Goal: Information Seeking & Learning: Understand process/instructions

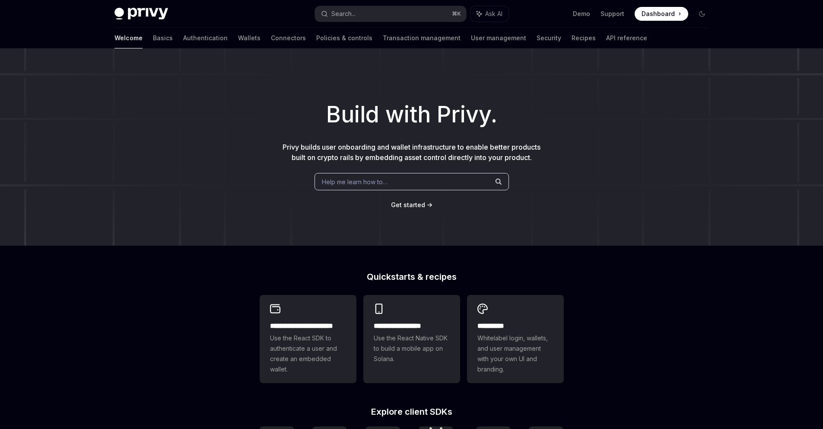
click at [372, 186] on div "Help me learn how to…" at bounding box center [412, 181] width 194 height 17
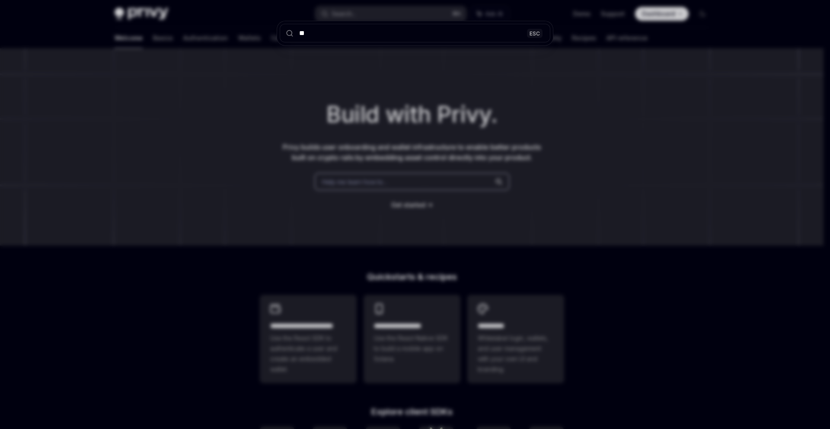
type input "***"
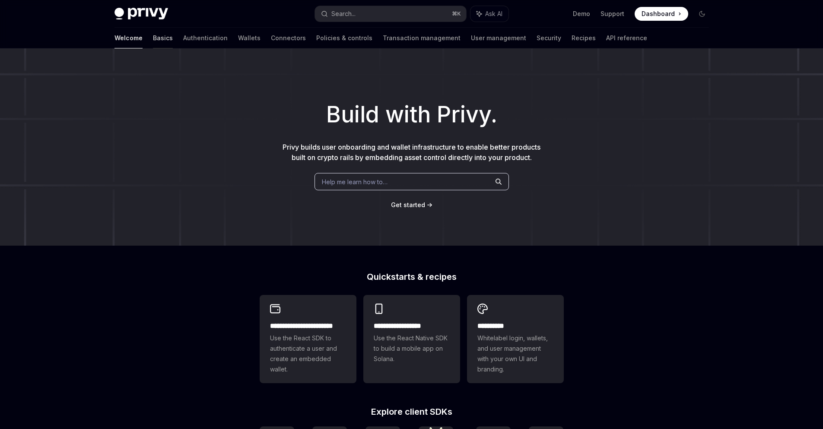
click at [153, 39] on link "Basics" at bounding box center [163, 38] width 20 height 21
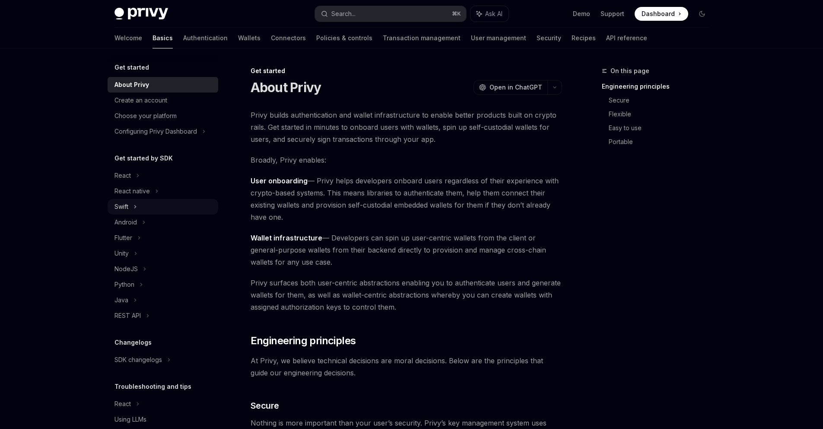
click at [139, 208] on div "Swift" at bounding box center [163, 207] width 111 height 16
type textarea "*"
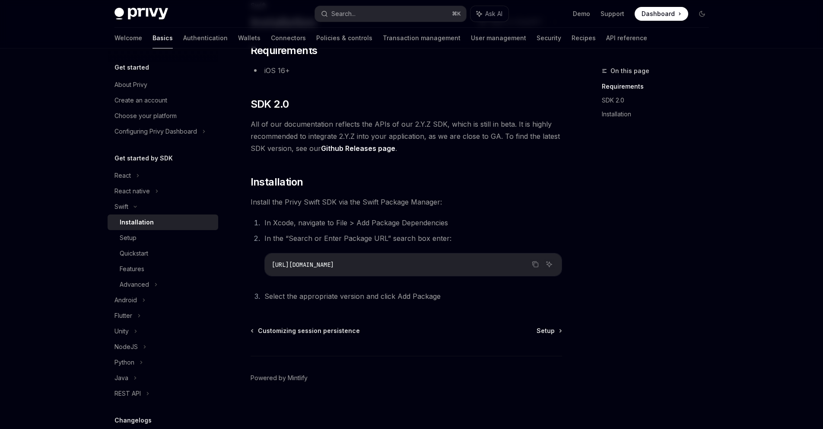
scroll to position [67, 0]
click at [534, 264] on icon "Copy the contents from the code block" at bounding box center [536, 263] width 4 height 4
click at [136, 237] on div "Setup" at bounding box center [128, 237] width 17 height 10
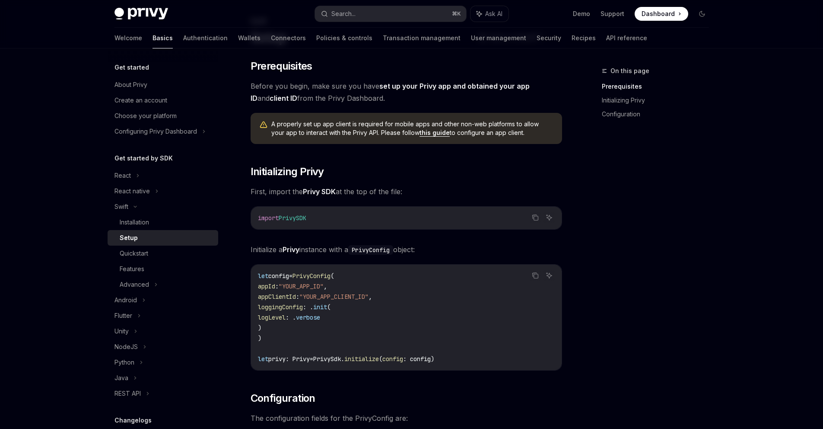
scroll to position [92, 0]
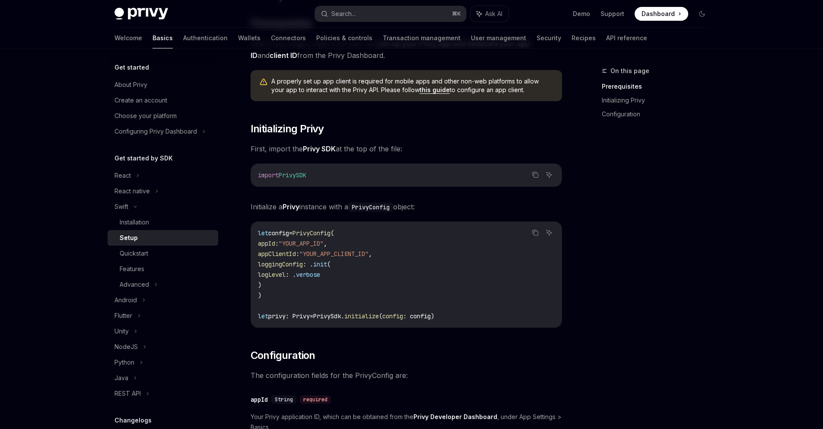
click at [451, 143] on span "First, import the Privy SDK at the top of the file:" at bounding box center [407, 149] width 312 height 12
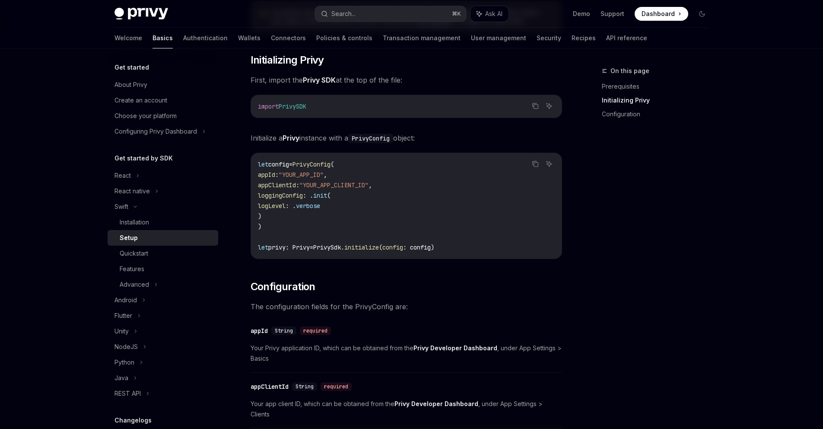
click at [286, 162] on span "config" at bounding box center [278, 164] width 21 height 8
click at [285, 162] on span "config" at bounding box center [278, 164] width 21 height 8
click at [321, 162] on span "PrivyConfig" at bounding box center [312, 164] width 38 height 8
click at [278, 166] on span "config" at bounding box center [278, 164] width 21 height 8
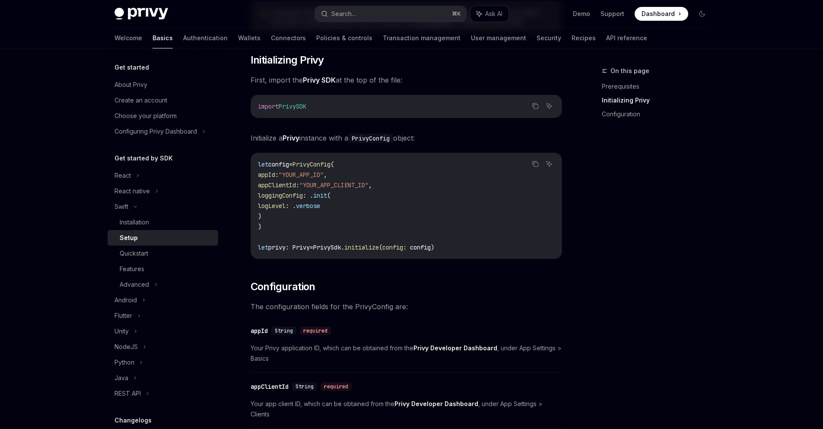
click at [278, 166] on span "config" at bounding box center [278, 164] width 21 height 8
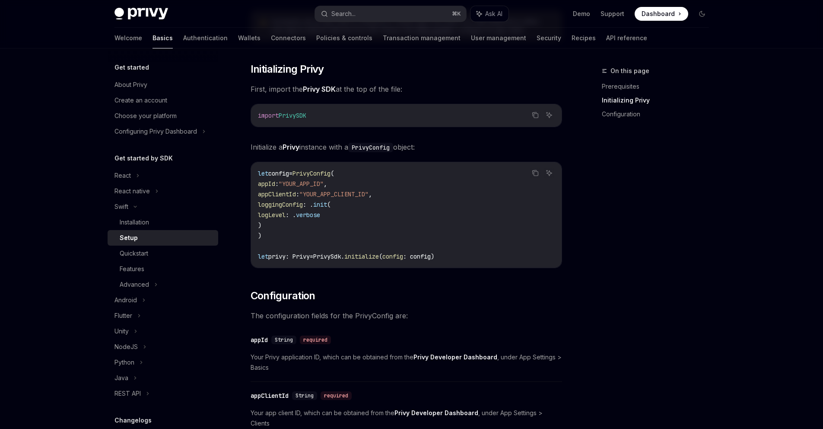
scroll to position [131, 0]
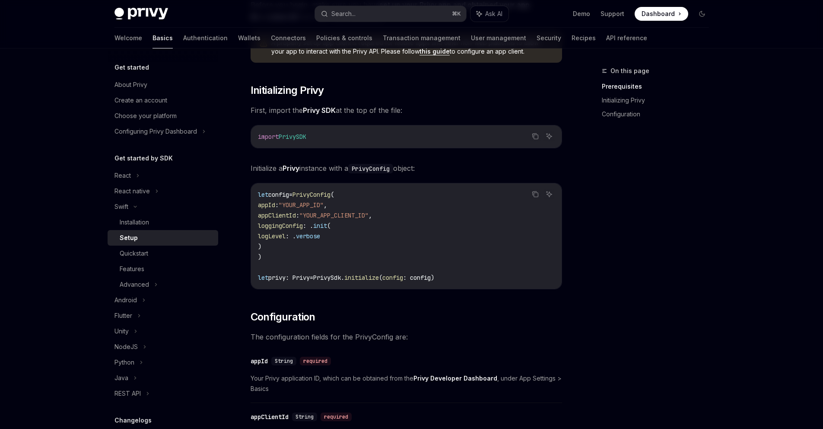
click at [368, 275] on code "let config = PrivyConfig ( appId : "YOUR_APP_ID" , appClientId : "YOUR_APP_CLIE…" at bounding box center [406, 235] width 297 height 93
click at [368, 276] on span "initialize" at bounding box center [361, 278] width 35 height 8
copy span "initialize"
click at [454, 269] on code "let config = PrivyConfig ( appId : "YOUR_APP_ID" , appClientId : "YOUR_APP_CLIE…" at bounding box center [406, 235] width 297 height 93
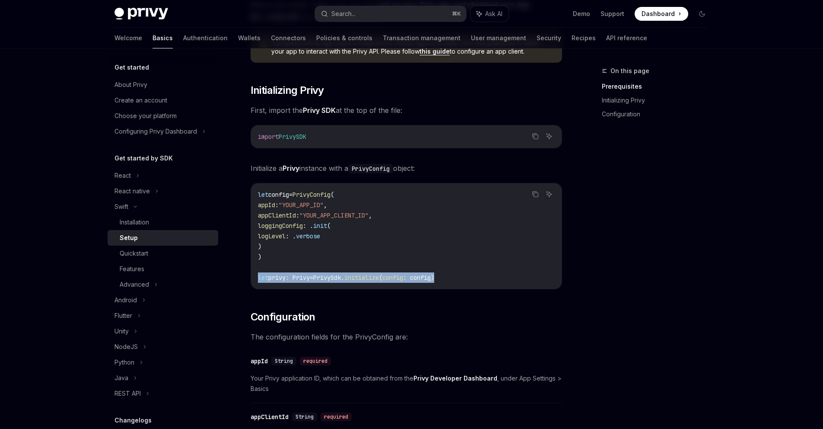
drag, startPoint x: 460, startPoint y: 273, endPoint x: 248, endPoint y: 279, distance: 211.4
click at [248, 279] on div "Swift Setup OpenAI Open in ChatGPT OpenAI Open in ChatGPT ​ Prerequisites Befor…" at bounding box center [325, 330] width 477 height 791
copy span "let privy: Privy = PrivySdk. initialize ( config : config)"
click at [317, 196] on span "PrivyConfig" at bounding box center [312, 195] width 38 height 8
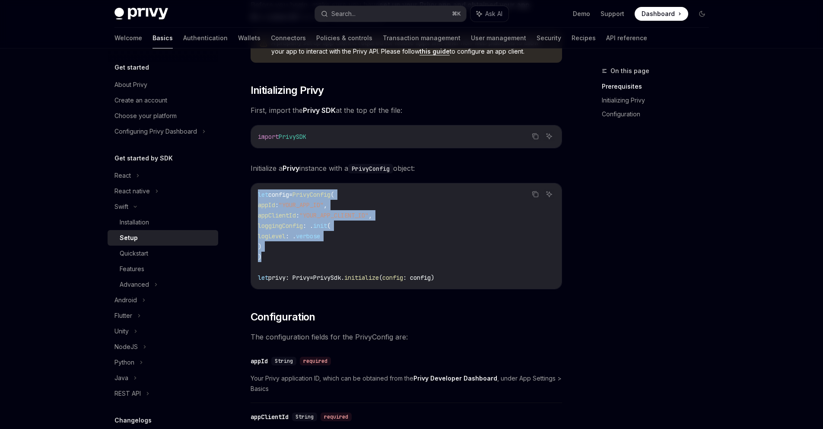
drag, startPoint x: 313, startPoint y: 254, endPoint x: 253, endPoint y: 199, distance: 81.1
click at [253, 199] on div "let config = PrivyConfig ( appId : "YOUR_APP_ID" , appClientId : "YOUR_APP_CLIE…" at bounding box center [406, 235] width 311 height 105
copy code "let config = PrivyConfig ( appId : "YOUR_APP_ID" , appClientId : "YOUR_APP_CLIE…"
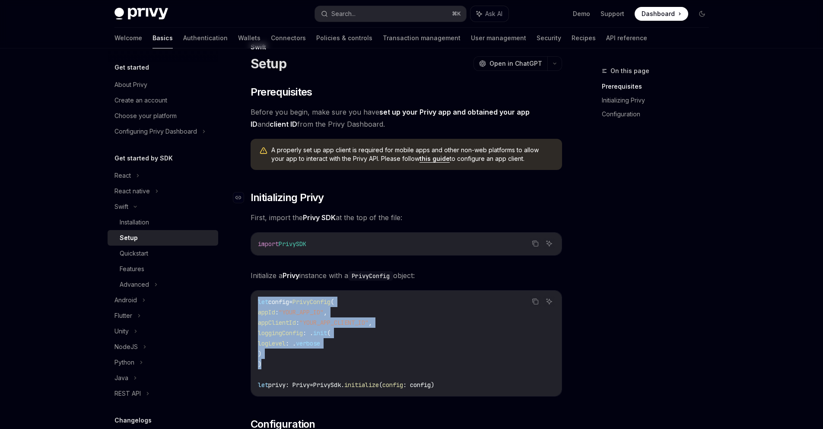
scroll to position [3, 0]
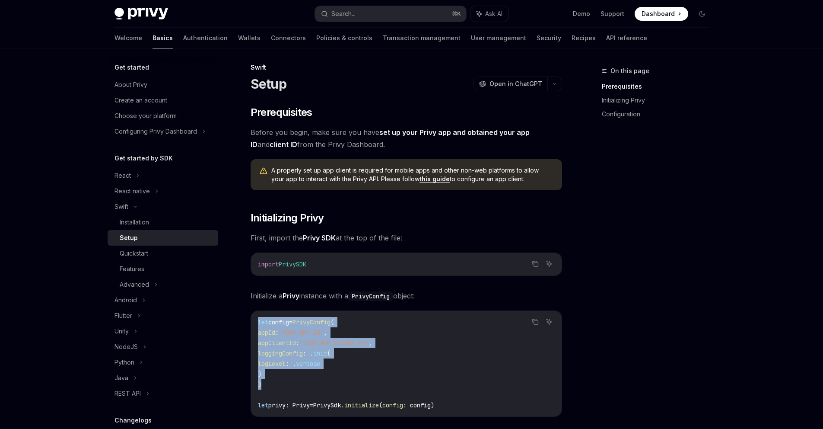
drag, startPoint x: 310, startPoint y: 270, endPoint x: 251, endPoint y: 261, distance: 59.3
click at [251, 261] on div "import PrivySDK" at bounding box center [406, 264] width 311 height 22
copy span "import PrivySDK"
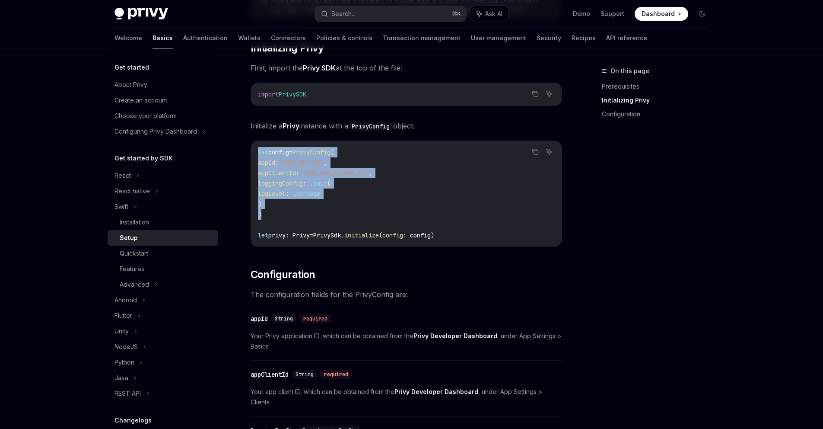
scroll to position [167, 0]
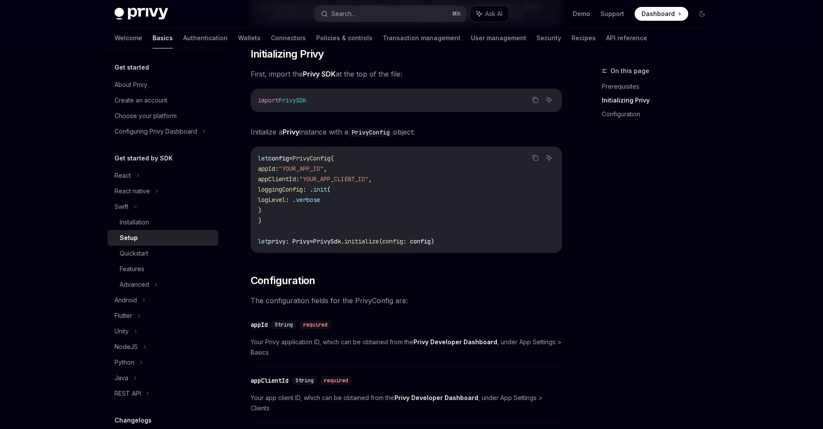
click at [331, 159] on span "PrivyConfig" at bounding box center [312, 158] width 38 height 8
click at [337, 241] on span "PrivySdk." at bounding box center [328, 241] width 31 height 8
click at [376, 239] on span "initialize" at bounding box center [361, 241] width 35 height 8
click at [379, 239] on span "initialize" at bounding box center [361, 241] width 35 height 8
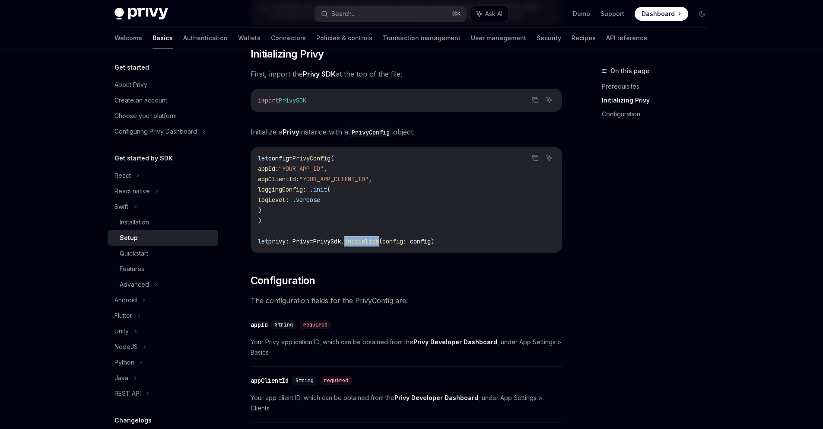
click at [379, 239] on span "initialize" at bounding box center [361, 241] width 35 height 8
click at [403, 239] on span "config" at bounding box center [392, 241] width 21 height 8
copy span "config"
drag, startPoint x: 304, startPoint y: 205, endPoint x: 274, endPoint y: 169, distance: 47.5
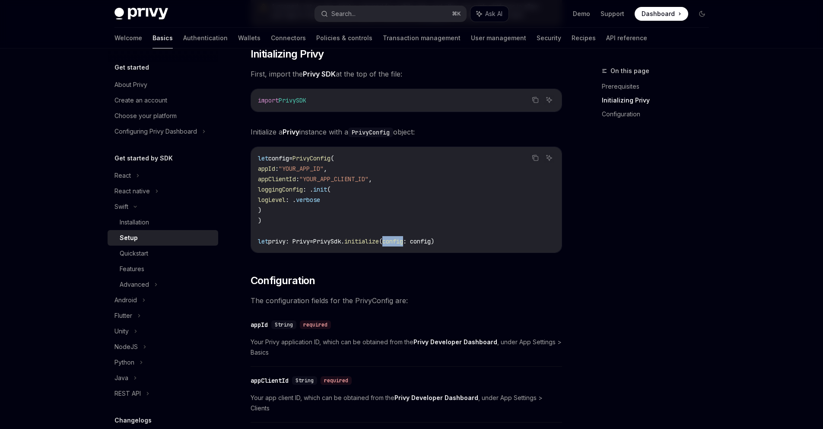
click at [274, 169] on code "let config = PrivyConfig ( appId : "YOUR_APP_ID" , appClientId : "YOUR_APP_CLIE…" at bounding box center [406, 199] width 297 height 93
copy code "appId : "YOUR_APP_ID" , appClientId : "YOUR_APP_CLIENT_ID" , loggingConfig : . …"
click at [400, 188] on code "let config = PrivyConfig ( appId : "YOUR_APP_ID" , appClientId : "YOUR_APP_CLIE…" at bounding box center [406, 199] width 297 height 93
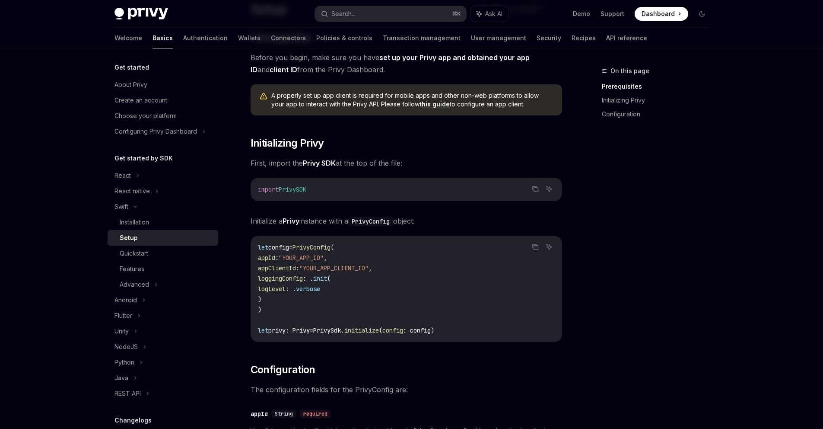
scroll to position [75, 0]
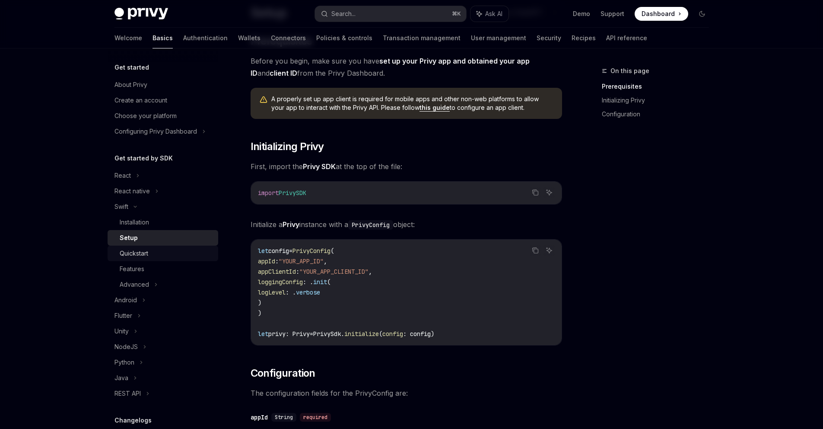
click at [173, 251] on div "Quickstart" at bounding box center [166, 253] width 93 height 10
type textarea "*"
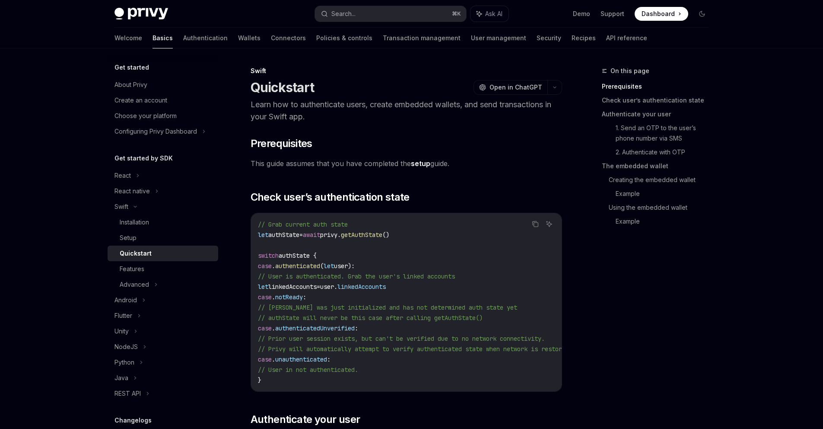
click at [291, 234] on span "authState" at bounding box center [283, 235] width 31 height 8
click at [341, 237] on span "privy." at bounding box center [330, 235] width 21 height 8
click at [371, 234] on span "getAuthState" at bounding box center [361, 235] width 41 height 8
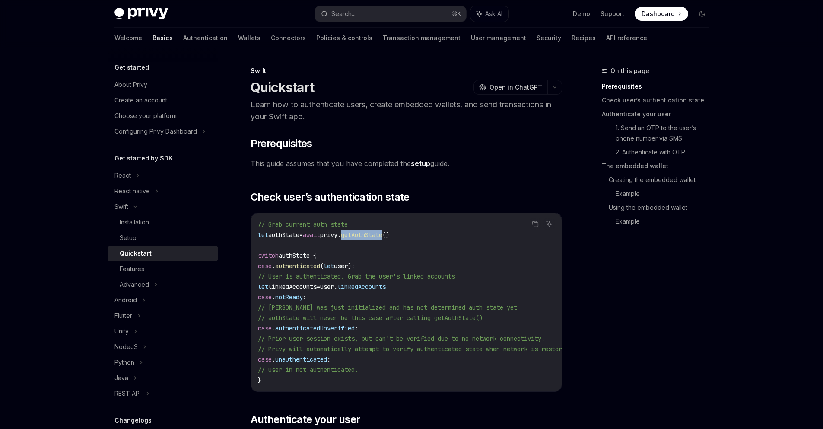
click at [371, 234] on span "getAuthState" at bounding box center [361, 235] width 41 height 8
click at [292, 236] on span "authState" at bounding box center [283, 235] width 31 height 8
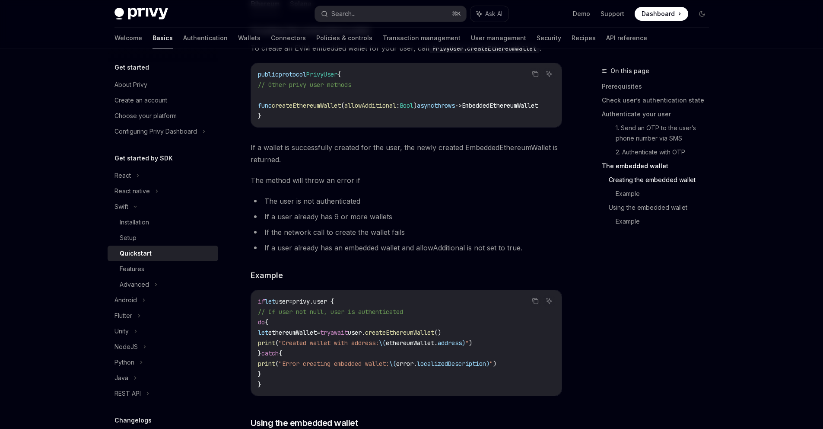
scroll to position [1115, 0]
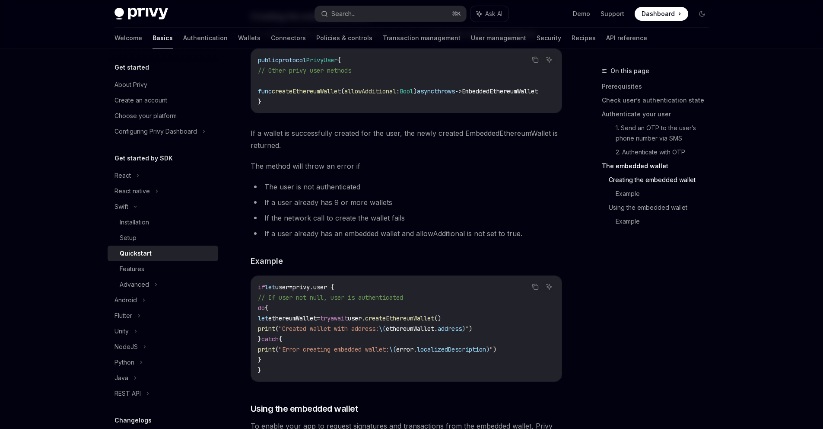
click at [319, 291] on span "privy.user {" at bounding box center [313, 287] width 41 height 8
click at [334, 291] on span "privy.user {" at bounding box center [313, 287] width 41 height 8
click at [313, 301] on span "// If user not null, user is authenticated" at bounding box center [330, 297] width 145 height 8
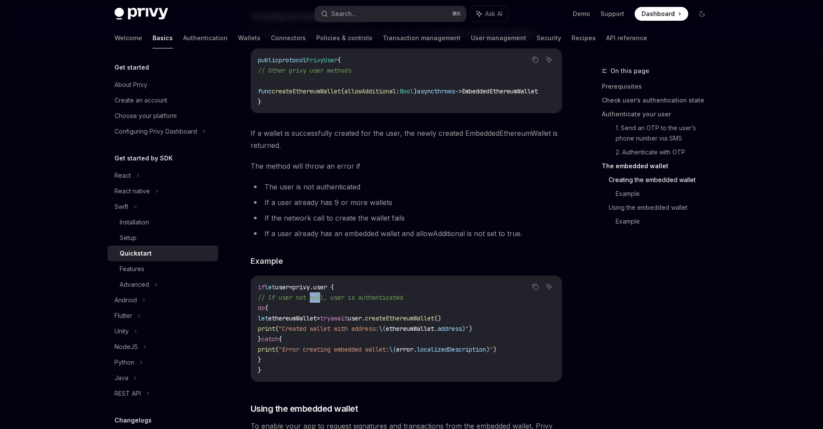
click at [313, 301] on span "// If user not null, user is authenticated" at bounding box center [330, 297] width 145 height 8
click at [345, 303] on code "if let user = privy.user { // If user not null, user is authenticated do { let …" at bounding box center [406, 328] width 297 height 93
click at [385, 303] on code "if let user = privy.user { // If user not null, user is authenticated do { let …" at bounding box center [406, 328] width 297 height 93
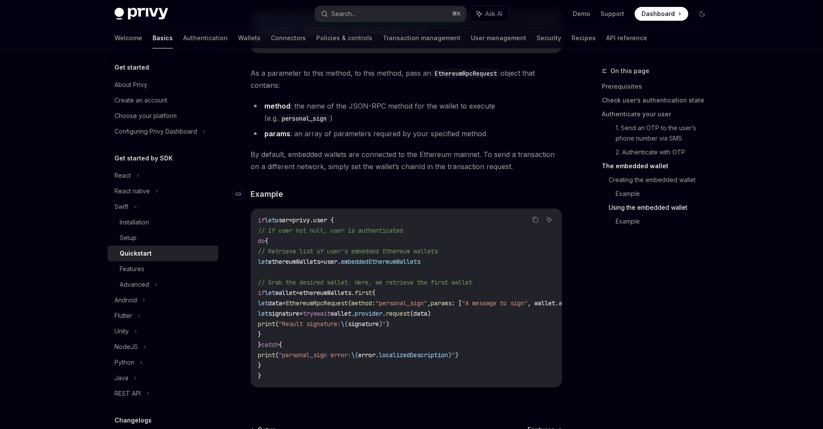
scroll to position [1630, 0]
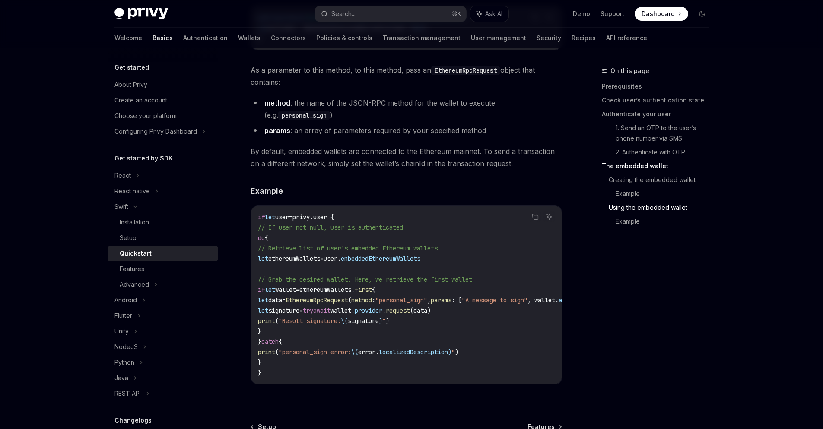
click at [275, 221] on span "let" at bounding box center [270, 217] width 10 height 8
click at [302, 222] on code "if let user = privy.user { // If user not null, user is authenticated do { // R…" at bounding box center [434, 295] width 353 height 166
click at [289, 221] on span "user" at bounding box center [282, 217] width 14 height 8
click at [322, 221] on span "privy.user {" at bounding box center [313, 217] width 41 height 8
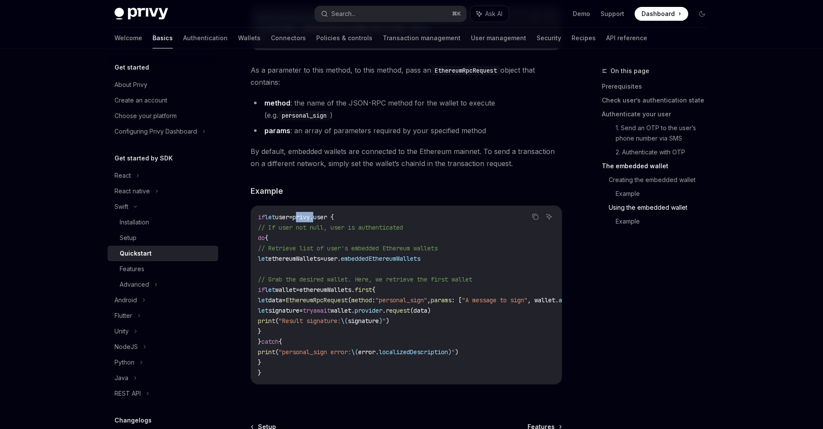
click at [322, 221] on span "privy.user {" at bounding box center [313, 217] width 41 height 8
click at [333, 221] on span "privy.user {" at bounding box center [313, 217] width 41 height 8
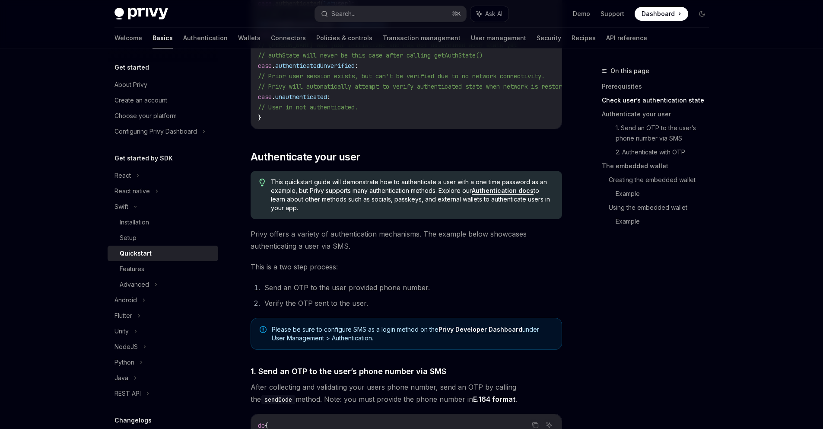
scroll to position [67, 0]
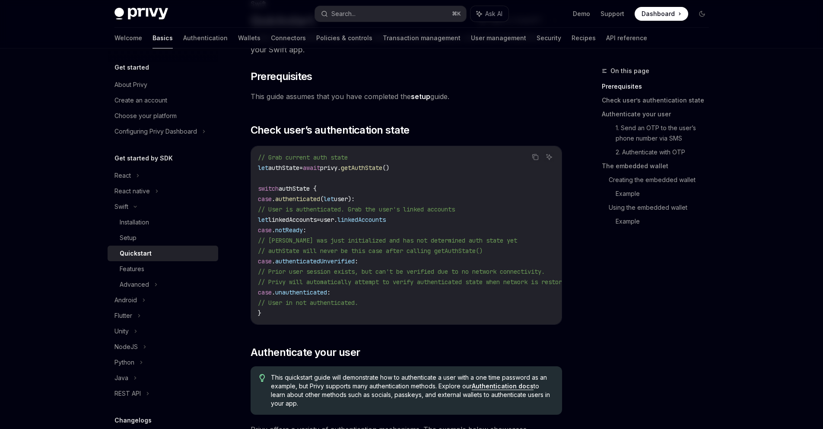
click at [380, 168] on span "getAuthState" at bounding box center [361, 168] width 41 height 8
click at [294, 159] on span "// Grab current auth state" at bounding box center [303, 157] width 90 height 8
click at [327, 159] on span "// Grab current auth state" at bounding box center [303, 157] width 90 height 8
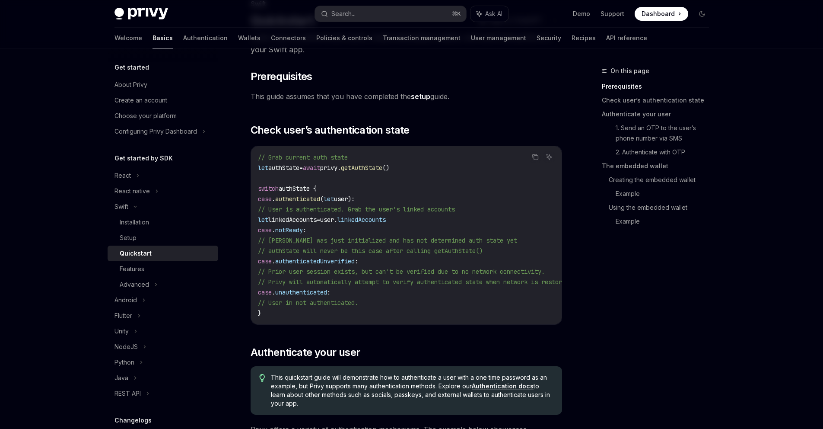
click at [299, 166] on span "authState" at bounding box center [283, 168] width 31 height 8
click at [321, 204] on code "// Grab current auth state let authState = await privy. getAuthState () switch …" at bounding box center [425, 235] width 335 height 166
click at [334, 197] on span "let" at bounding box center [329, 199] width 10 height 8
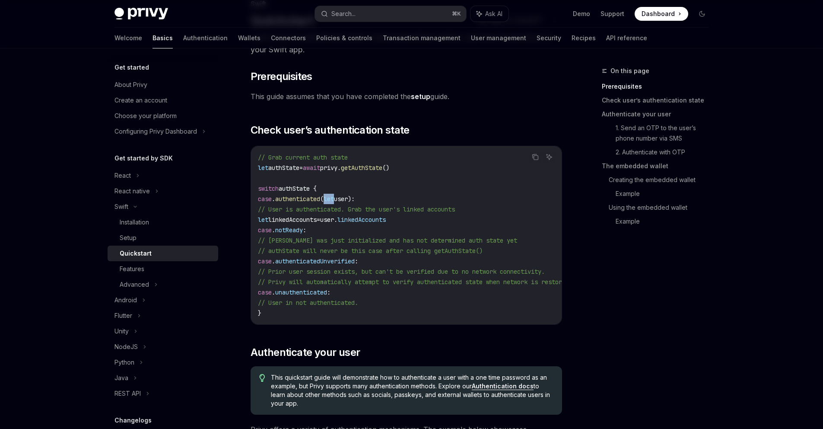
click at [334, 197] on span "let" at bounding box center [329, 199] width 10 height 8
click at [351, 197] on span "user)" at bounding box center [342, 199] width 17 height 8
click at [317, 220] on span "linkedAccounts" at bounding box center [292, 220] width 48 height 8
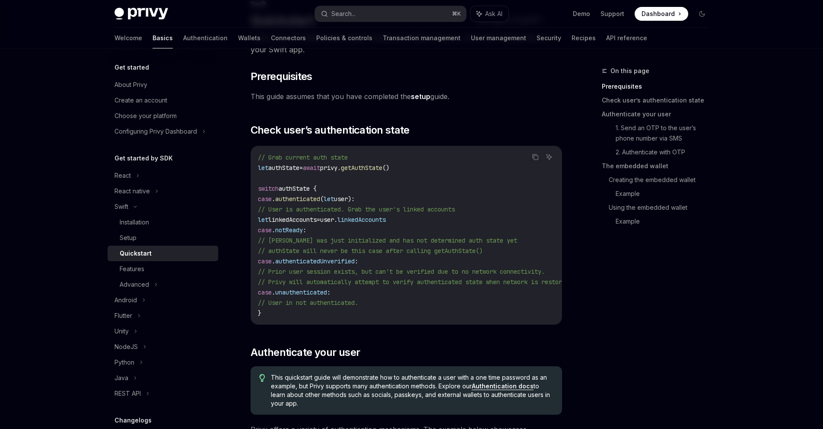
click at [300, 190] on span "authState {" at bounding box center [298, 189] width 38 height 8
click at [300, 191] on span "authState {" at bounding box center [298, 189] width 38 height 8
click at [253, 187] on div "// Grab current auth state let authState = await privy. getAuthState () switch …" at bounding box center [406, 235] width 311 height 178
click at [293, 186] on span "authState {" at bounding box center [298, 189] width 38 height 8
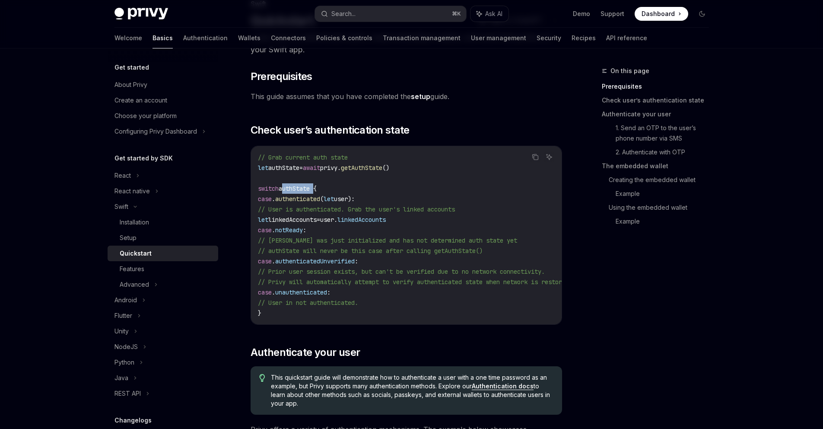
click at [293, 186] on span "authState {" at bounding box center [298, 189] width 38 height 8
click at [270, 197] on span "case" at bounding box center [265, 199] width 14 height 8
click at [311, 196] on span "authenticated" at bounding box center [297, 199] width 45 height 8
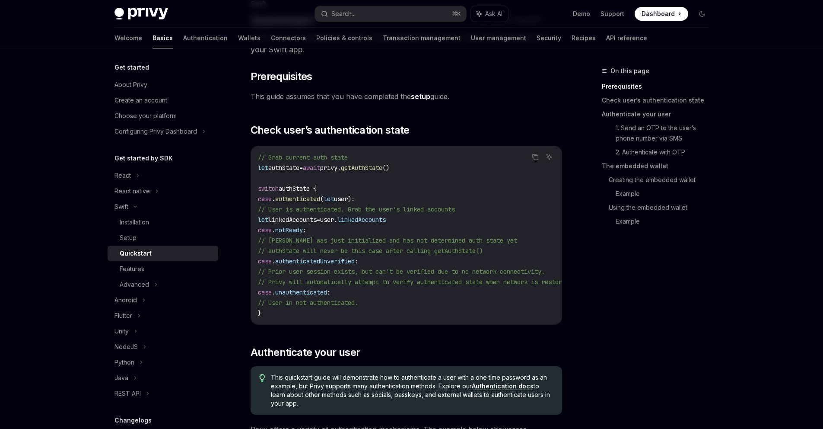
click at [303, 231] on span "notReady" at bounding box center [289, 230] width 28 height 8
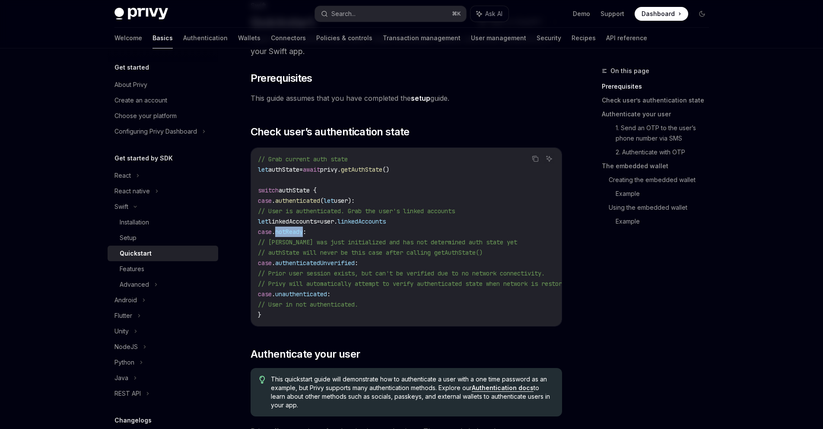
scroll to position [64, 0]
click at [320, 203] on span "authenticated" at bounding box center [297, 202] width 45 height 8
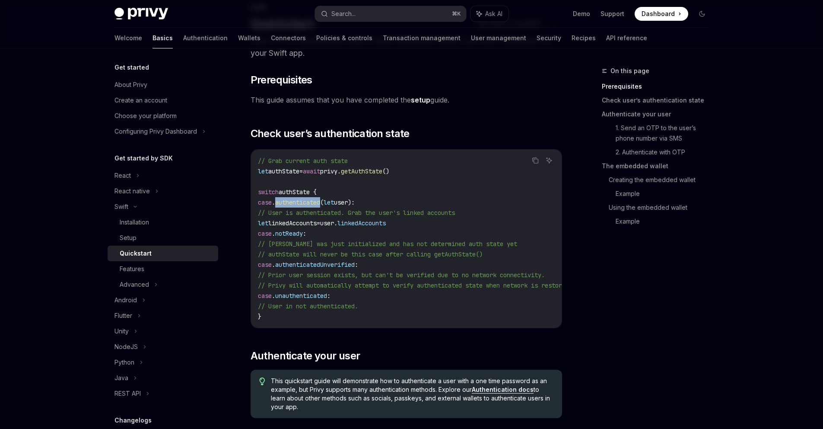
drag, startPoint x: 337, startPoint y: 203, endPoint x: 344, endPoint y: 203, distance: 7.8
click at [320, 203] on span "authenticated" at bounding box center [297, 202] width 45 height 8
click at [334, 203] on span "let" at bounding box center [329, 202] width 10 height 8
click at [351, 201] on span "user)" at bounding box center [342, 202] width 17 height 8
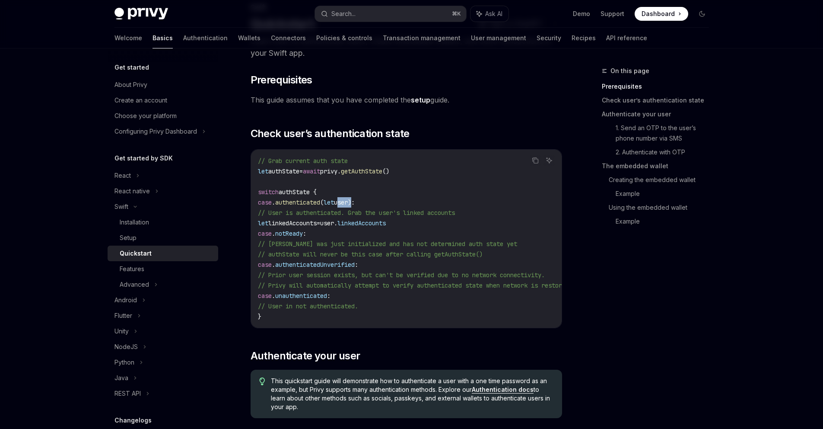
click at [351, 201] on span "user)" at bounding box center [342, 202] width 17 height 8
click at [444, 212] on span "// User is authenticated. Grab the user's linked accounts" at bounding box center [356, 213] width 197 height 8
click at [443, 212] on span "// User is authenticated. Grab the user's linked accounts" at bounding box center [356, 213] width 197 height 8
click at [455, 212] on span "// User is authenticated. Grab the user's linked accounts" at bounding box center [356, 213] width 197 height 8
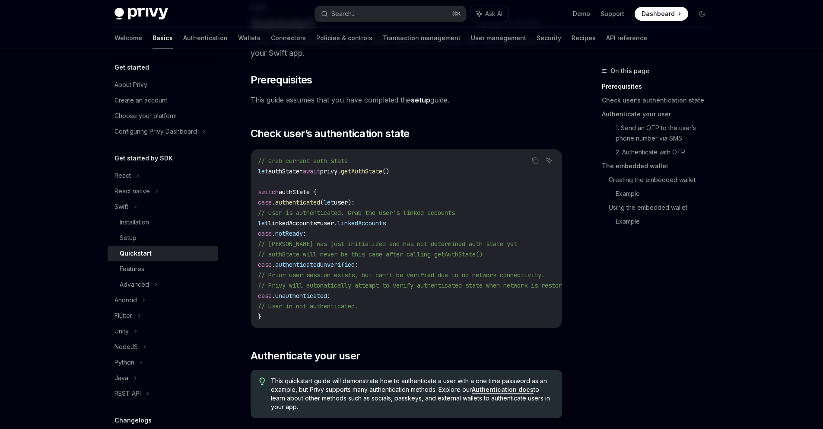
click at [337, 223] on span "user." at bounding box center [328, 223] width 17 height 8
click at [386, 222] on span "linkedAccounts" at bounding box center [361, 223] width 48 height 8
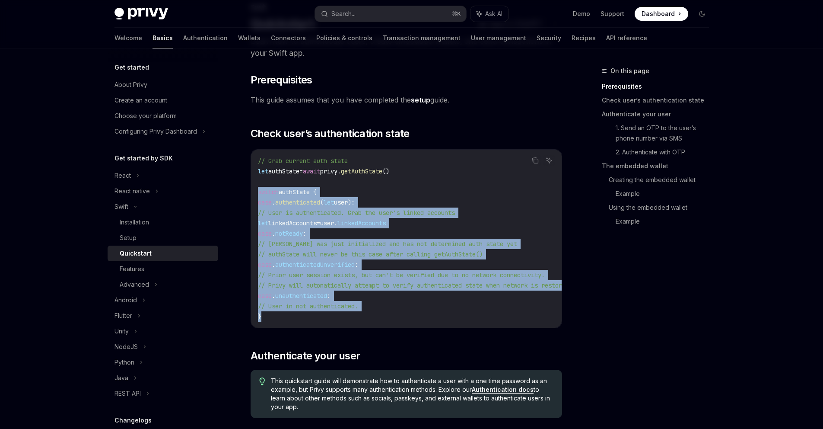
drag, startPoint x: 294, startPoint y: 321, endPoint x: 243, endPoint y: 190, distance: 140.3
copy code "switch authState { case . authenticated ( let user) : // User is authenticated.…"
click at [327, 248] on code "// Grab current auth state let authState = await privy. getAuthState () switch …" at bounding box center [425, 239] width 335 height 166
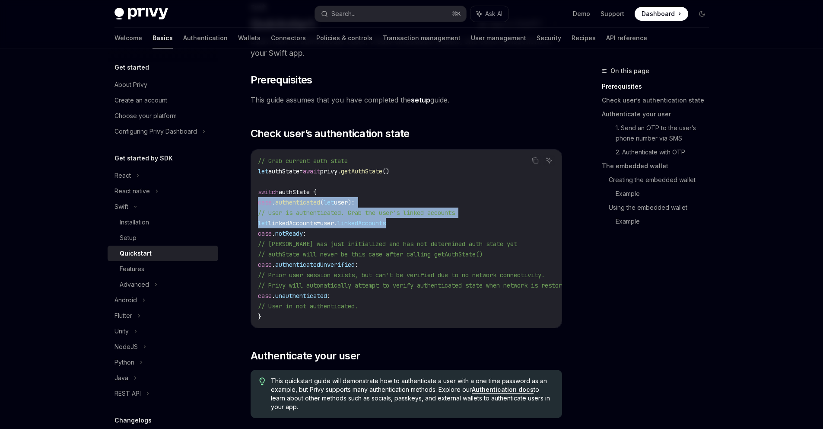
drag, startPoint x: 449, startPoint y: 225, endPoint x: 251, endPoint y: 201, distance: 199.0
click at [251, 201] on div "// Grab current auth state let authState = await privy. getAuthState () switch …" at bounding box center [406, 239] width 311 height 178
copy code "case . authenticated ( let user) : // User is authenticated. Grab the user's li…"
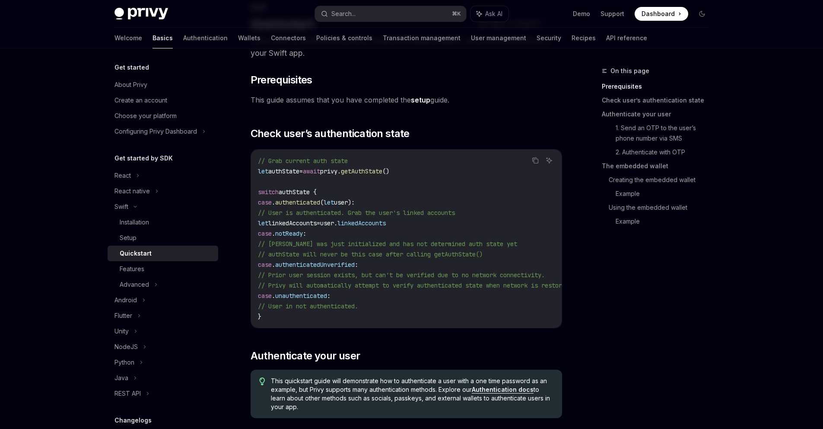
click at [373, 181] on code "// Grab current auth state let authState = await privy. getAuthState () switch …" at bounding box center [425, 239] width 335 height 166
click at [283, 194] on span "authState {" at bounding box center [298, 192] width 38 height 8
click at [389, 164] on code "// Grab current auth state let authState = await privy. getAuthState () switch …" at bounding box center [425, 239] width 335 height 166
click at [342, 175] on code "// Grab current auth state let authState = await privy. getAuthState () switch …" at bounding box center [425, 239] width 335 height 166
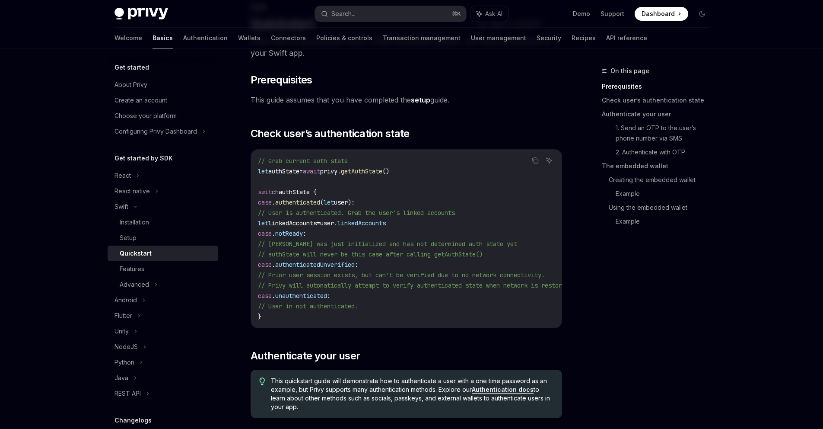
click at [281, 158] on span "// Grab current auth state" at bounding box center [303, 161] width 90 height 8
click at [311, 157] on span "// Grab current auth state" at bounding box center [303, 161] width 90 height 8
click at [327, 159] on span "// Grab current auth state" at bounding box center [303, 161] width 90 height 8
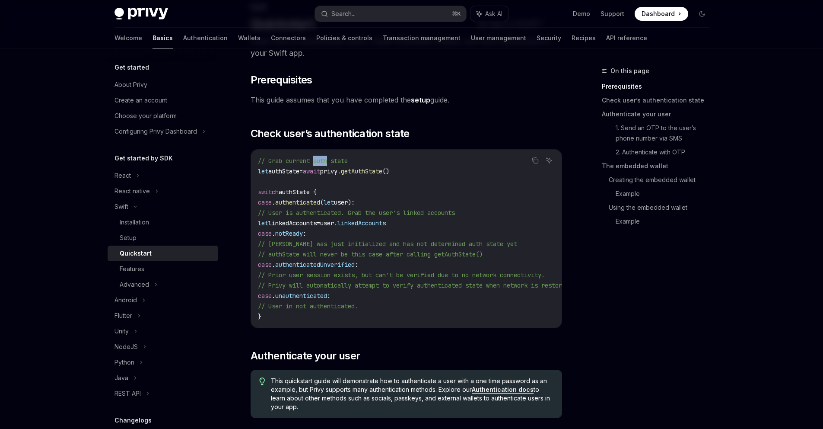
click at [327, 159] on span "// Grab current auth state" at bounding box center [303, 161] width 90 height 8
click at [357, 158] on code "// Grab current auth state let authState = await privy. getAuthState () switch …" at bounding box center [425, 239] width 335 height 166
click at [351, 166] on code "// Grab current auth state let authState = await privy. getAuthState () switch …" at bounding box center [425, 239] width 335 height 166
click at [350, 166] on code "// Grab current auth state let authState = await privy. getAuthState () switch …" at bounding box center [425, 239] width 335 height 166
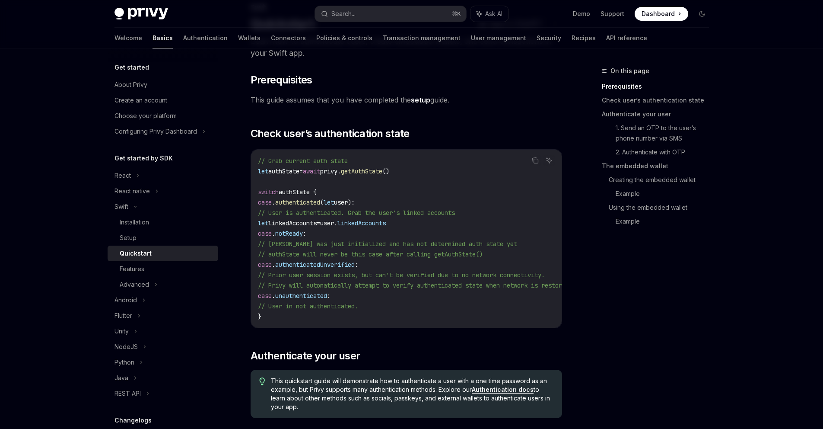
click at [341, 170] on span "privy." at bounding box center [330, 171] width 21 height 8
click at [382, 167] on span "getAuthState" at bounding box center [361, 171] width 41 height 8
click at [340, 170] on span "privy." at bounding box center [330, 171] width 21 height 8
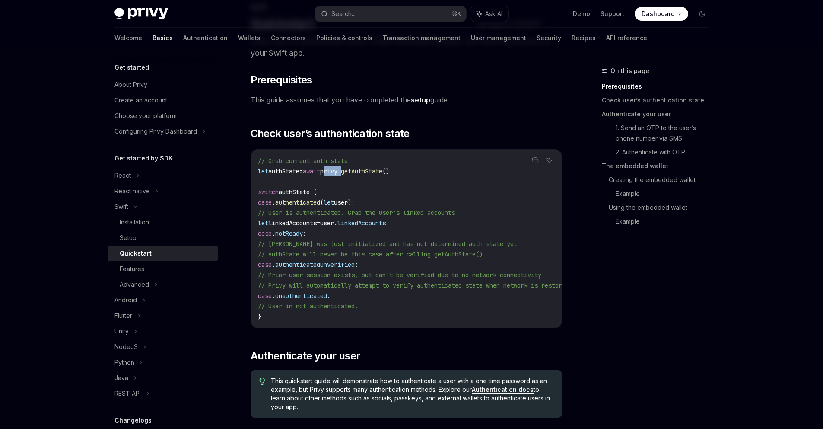
click at [340, 170] on span "privy." at bounding box center [330, 171] width 21 height 8
click at [341, 170] on span "privy." at bounding box center [330, 171] width 21 height 8
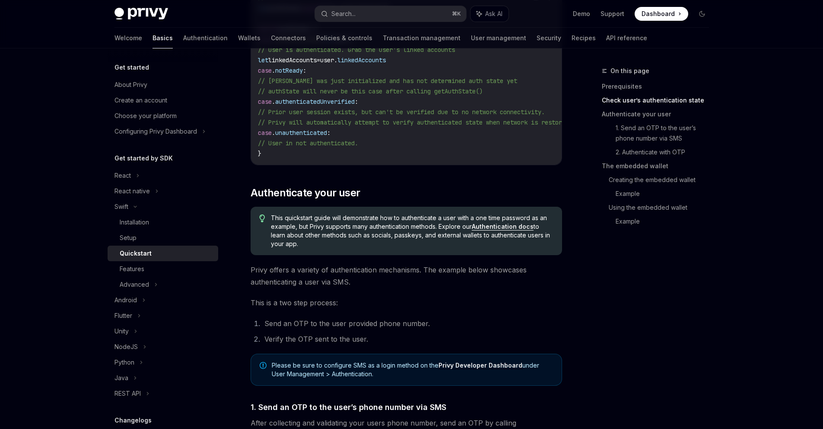
scroll to position [181, 0]
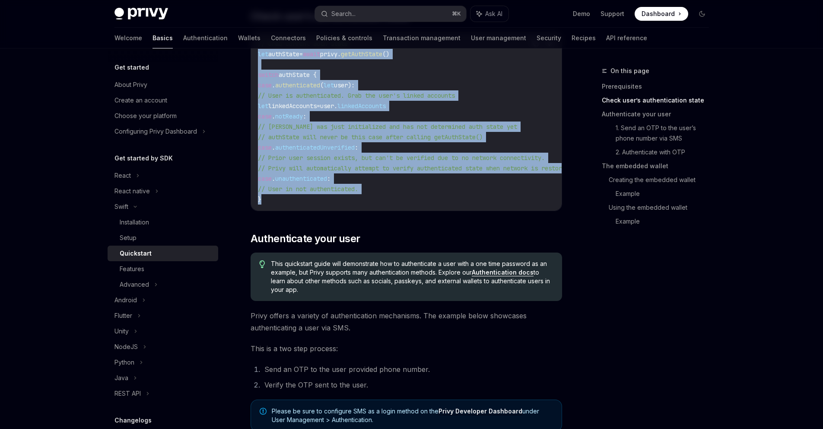
drag, startPoint x: 315, startPoint y: 203, endPoint x: 251, endPoint y: 57, distance: 159.1
click at [251, 57] on div "Copy Ask AI // Grab current auth state let authState = await privy. getAuthStat…" at bounding box center [407, 121] width 312 height 179
copy code "let authState = await privy. getAuthState () switch authState { case . authenti…"
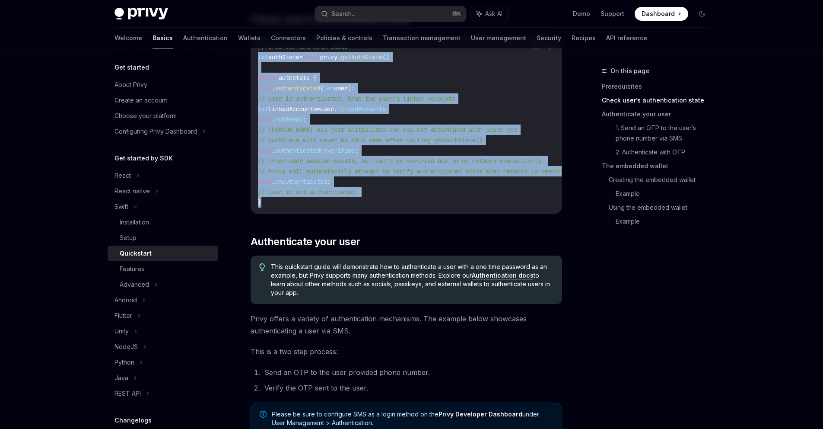
scroll to position [0, 0]
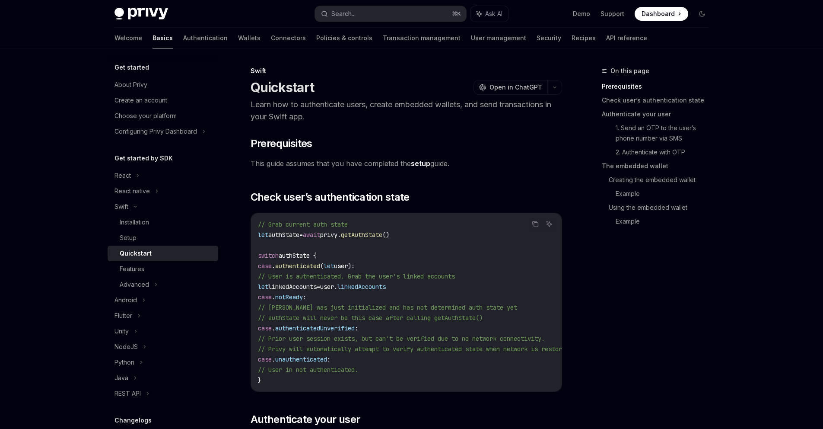
click at [411, 168] on span "This guide assumes that you have completed the setup guide." at bounding box center [407, 163] width 312 height 12
click at [135, 233] on div "Setup" at bounding box center [128, 237] width 17 height 10
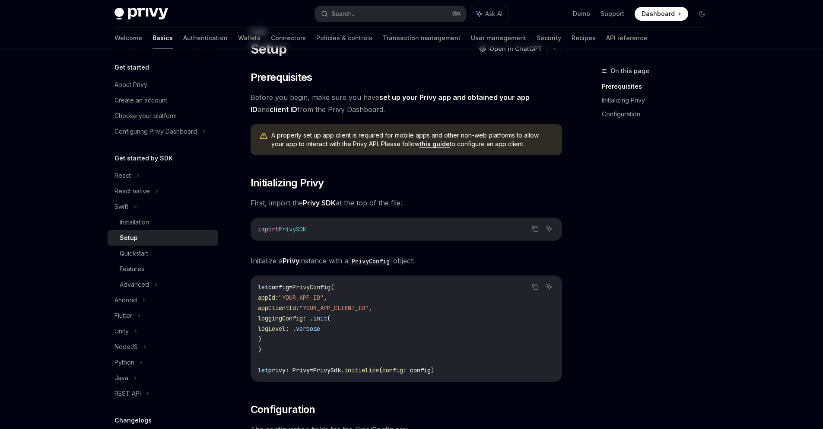
scroll to position [52, 0]
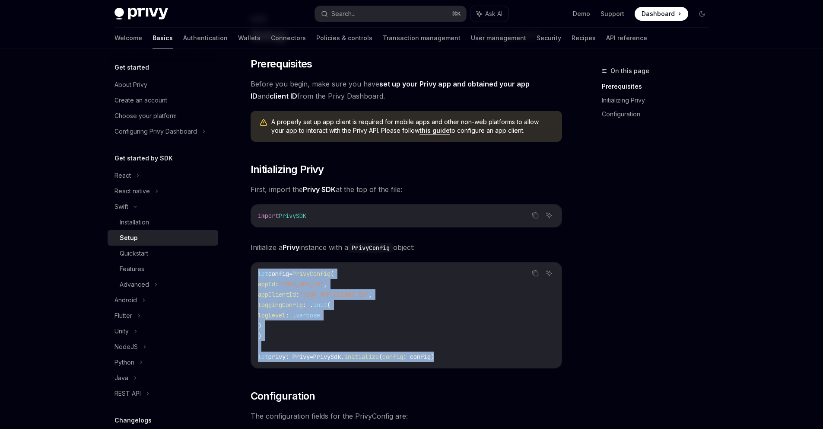
drag, startPoint x: 460, startPoint y: 357, endPoint x: 245, endPoint y: 270, distance: 232.0
click at [245, 270] on div "Swift Setup OpenAI Open in ChatGPT OpenAI Open in ChatGPT ​ Prerequisites Befor…" at bounding box center [325, 409] width 477 height 791
copy code "let config = PrivyConfig ( appId : "YOUR_APP_ID" , appClientId : "YOUR_APP_CLIE…"
click at [541, 214] on button "Copy the contents from the code block" at bounding box center [535, 215] width 11 height 11
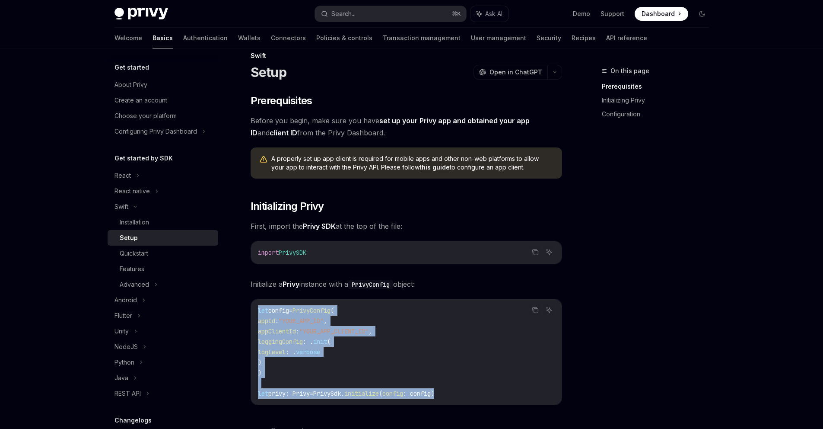
scroll to position [0, 0]
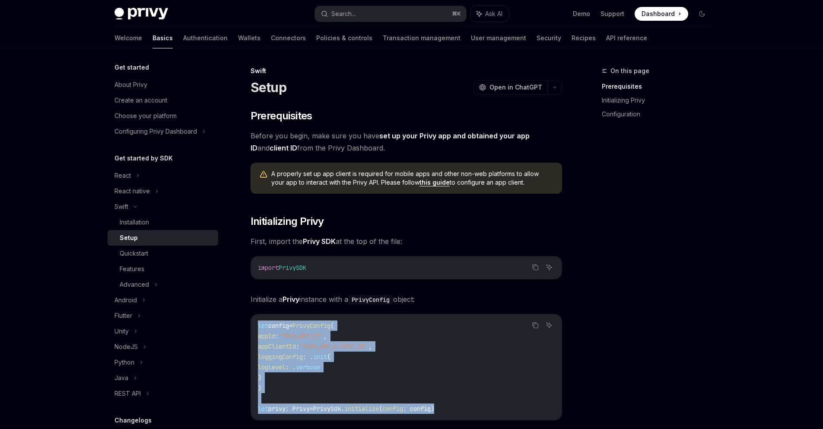
click at [422, 183] on link "this guide" at bounding box center [435, 182] width 30 height 8
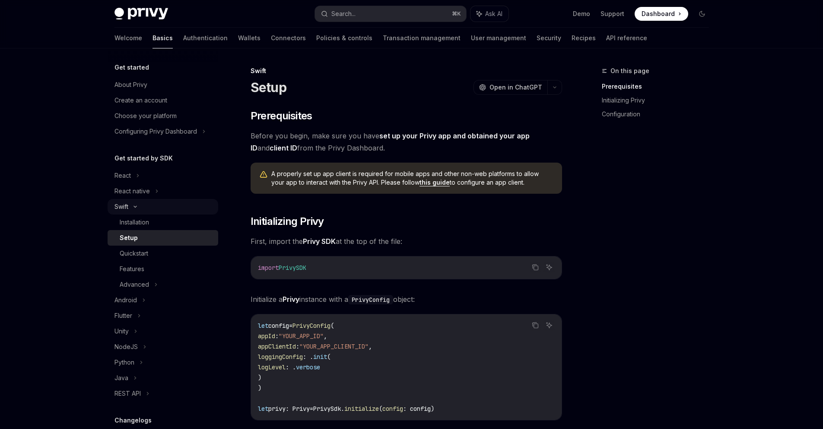
click at [173, 214] on div "Swift" at bounding box center [163, 207] width 111 height 16
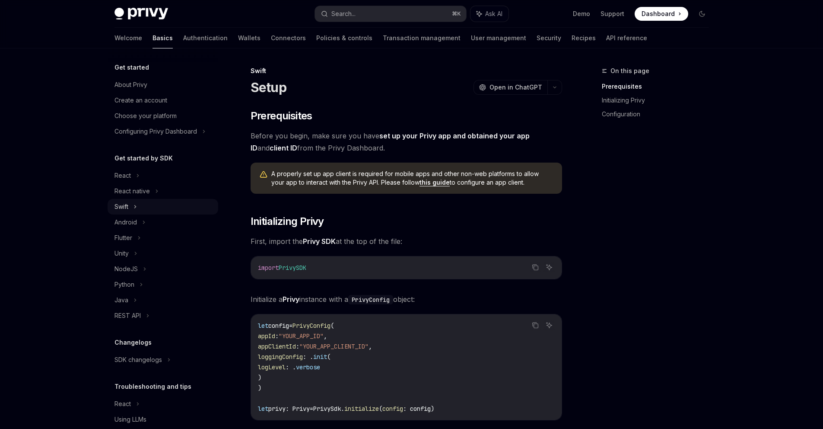
click at [160, 208] on div "Swift" at bounding box center [163, 207] width 111 height 16
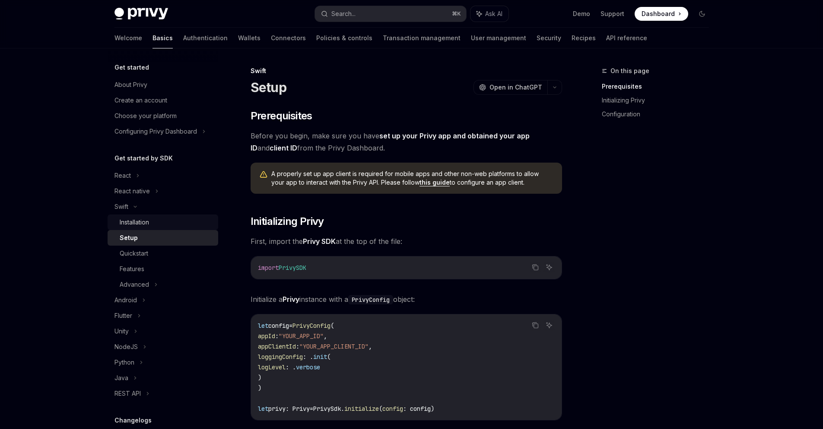
click at [151, 218] on div "Installation" at bounding box center [166, 222] width 93 height 10
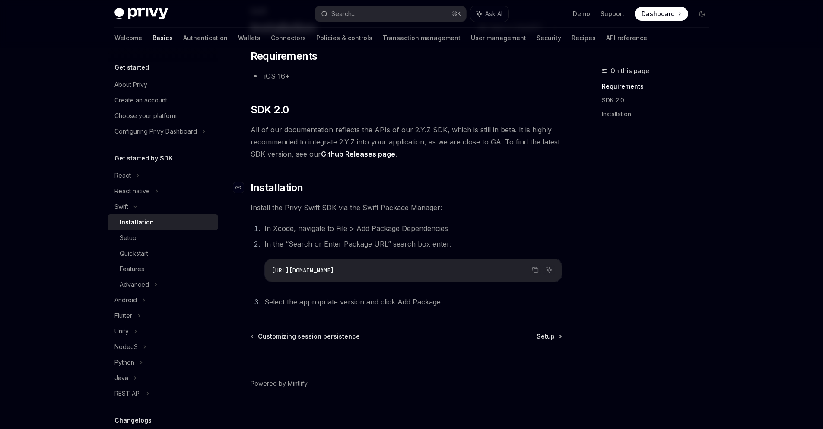
scroll to position [67, 0]
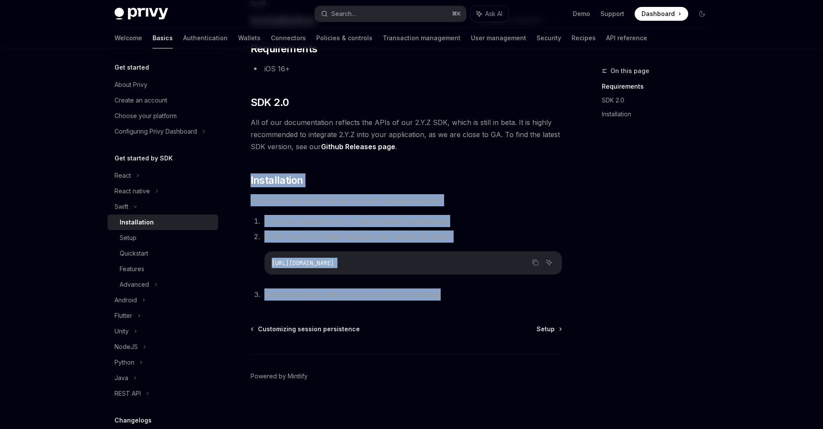
drag, startPoint x: 446, startPoint y: 301, endPoint x: 238, endPoint y: 171, distance: 245.6
click at [238, 171] on div "Swift Installation OpenAI Open in ChatGPT OpenAI Open in ChatGPT ​ Requirements…" at bounding box center [325, 214] width 477 height 430
copy div "Installation Install the Privy Swift SDK via the Swift Package Manager: In Xcod…"
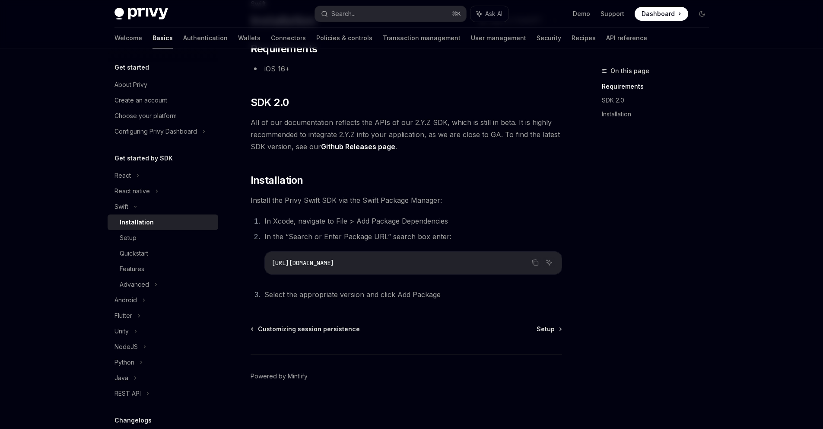
click at [483, 134] on span "All of our documentation reflects the APIs of our 2.Y.Z SDK, which is still in …" at bounding box center [407, 134] width 312 height 36
click at [156, 239] on div "Setup" at bounding box center [166, 237] width 93 height 10
type textarea "*"
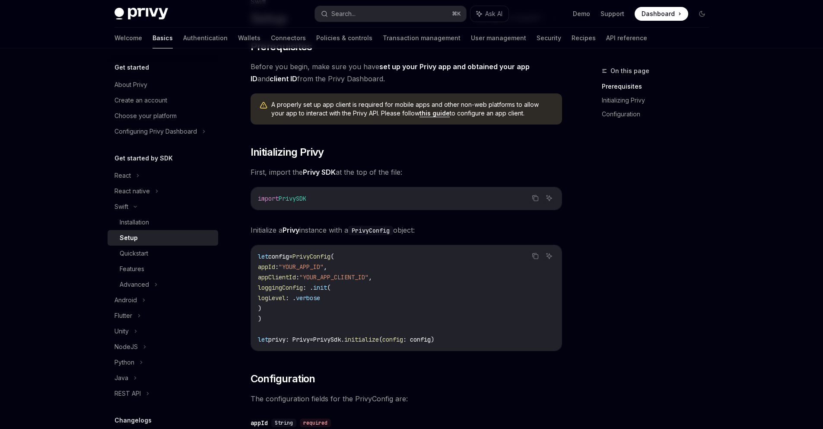
scroll to position [83, 0]
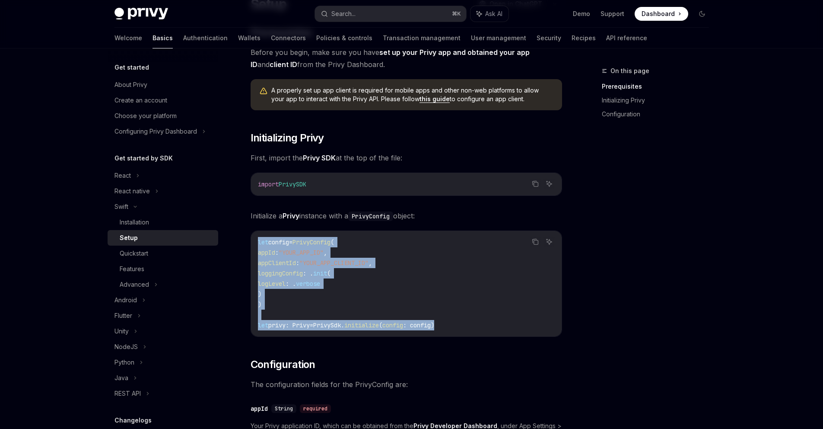
drag, startPoint x: 391, startPoint y: 303, endPoint x: 253, endPoint y: 237, distance: 153.3
click at [253, 237] on div "let config = PrivyConfig ( appId : "YOUR_APP_ID" , appClientId : "YOUR_APP_CLIE…" at bounding box center [406, 283] width 311 height 105
copy code "let config = PrivyConfig ( appId : "YOUR_APP_ID" , appClientId : "YOUR_APP_CLIE…"
click at [372, 271] on code "let config = PrivyConfig ( appId : "YOUR_APP_ID" , appClientId : "YOUR_APP_CLIE…" at bounding box center [406, 283] width 297 height 93
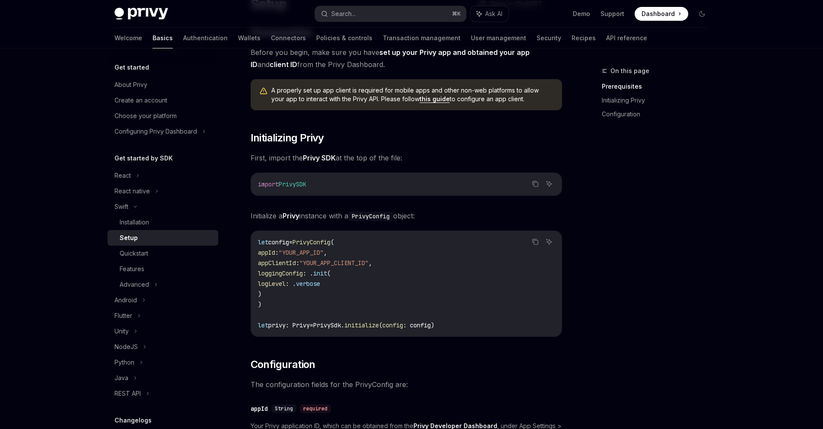
click at [434, 325] on span ": config)" at bounding box center [418, 325] width 31 height 8
drag, startPoint x: 460, startPoint y: 324, endPoint x: 245, endPoint y: 326, distance: 215.2
click at [245, 326] on div "Swift Setup OpenAI Open in ChatGPT OpenAI Open in ChatGPT ​ Prerequisites Befor…" at bounding box center [325, 377] width 477 height 791
copy span "let privy: Privy = PrivySdk. initialize ( config : config)"
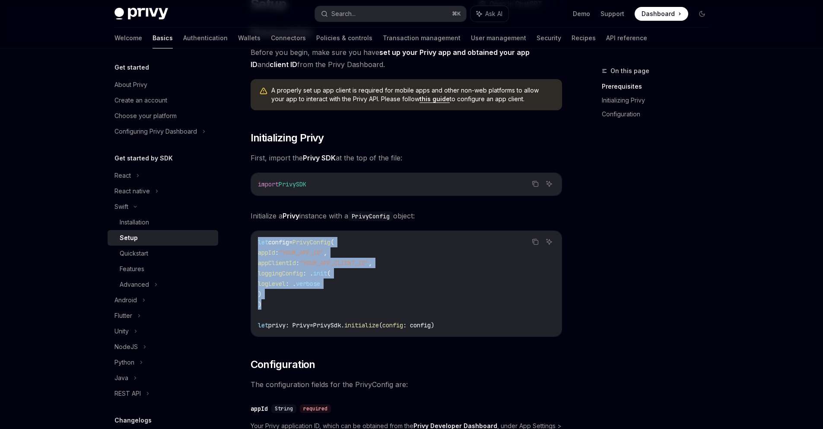
drag, startPoint x: 272, startPoint y: 306, endPoint x: 251, endPoint y: 235, distance: 74.3
click at [251, 235] on div "let config = PrivyConfig ( appId : "YOUR_APP_ID" , appClientId : "YOUR_APP_CLIE…" at bounding box center [406, 283] width 311 height 105
copy code "let config = PrivyConfig ( appId : "YOUR_APP_ID" , appClientId : "YOUR_APP_CLIE…"
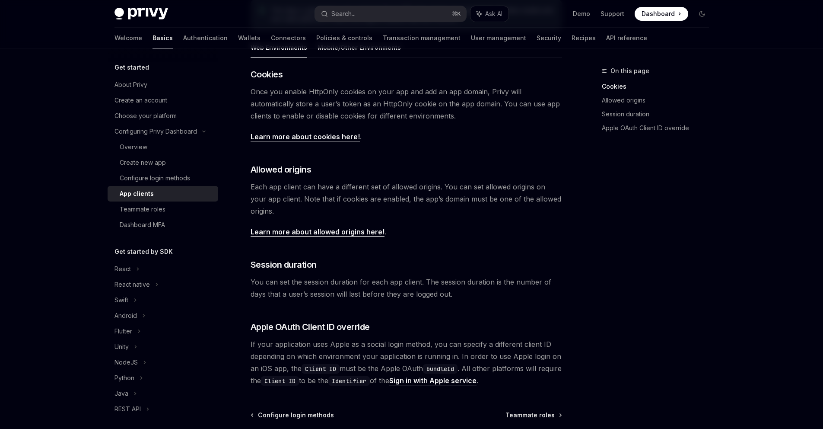
scroll to position [217, 0]
